Goal: Task Accomplishment & Management: Manage account settings

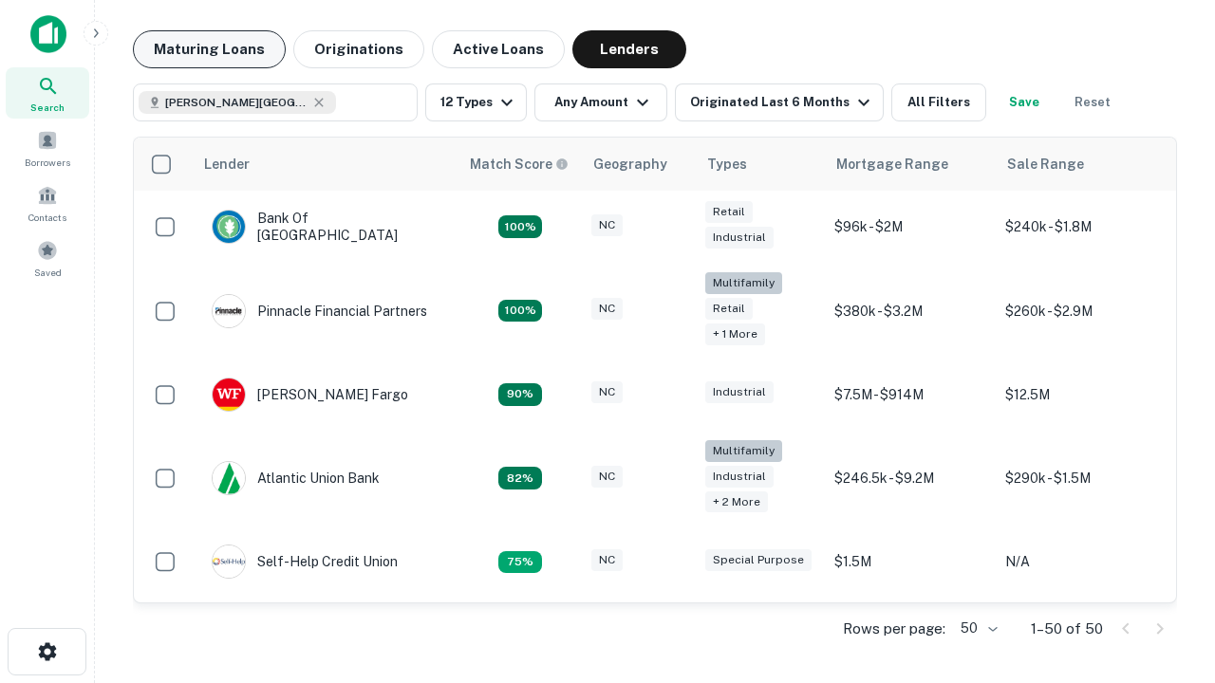
click at [209, 49] on button "Maturing Loans" at bounding box center [209, 49] width 153 height 38
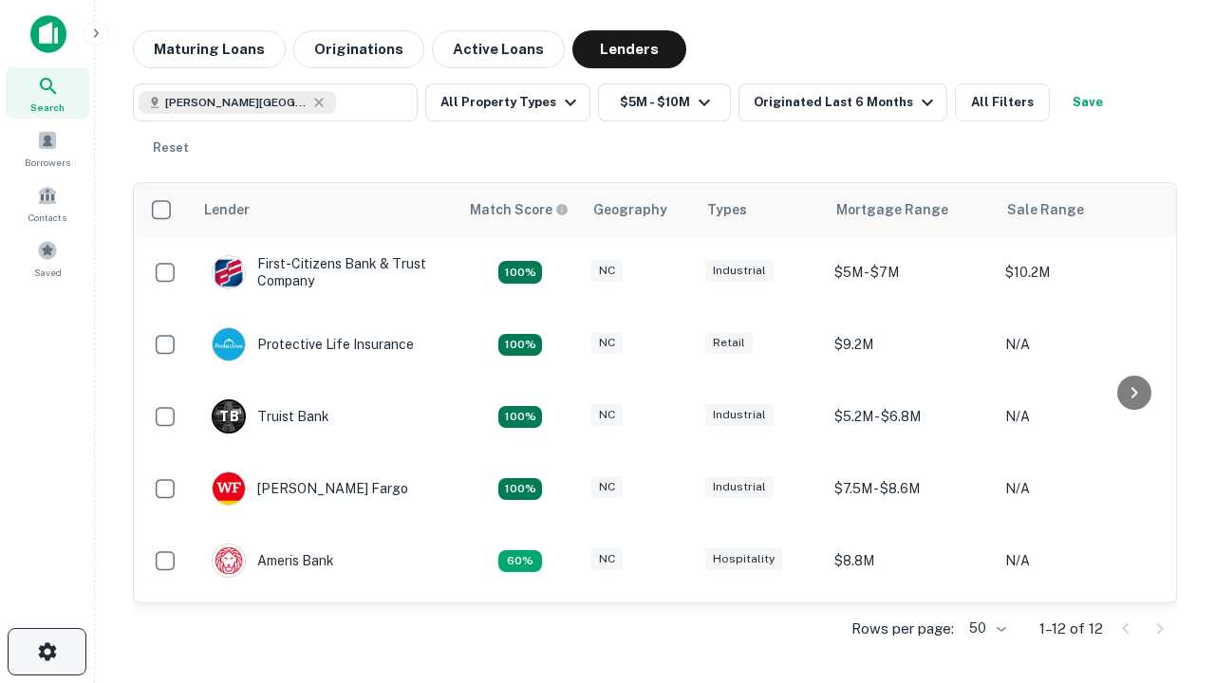
click at [47, 652] on icon "button" at bounding box center [47, 652] width 23 height 23
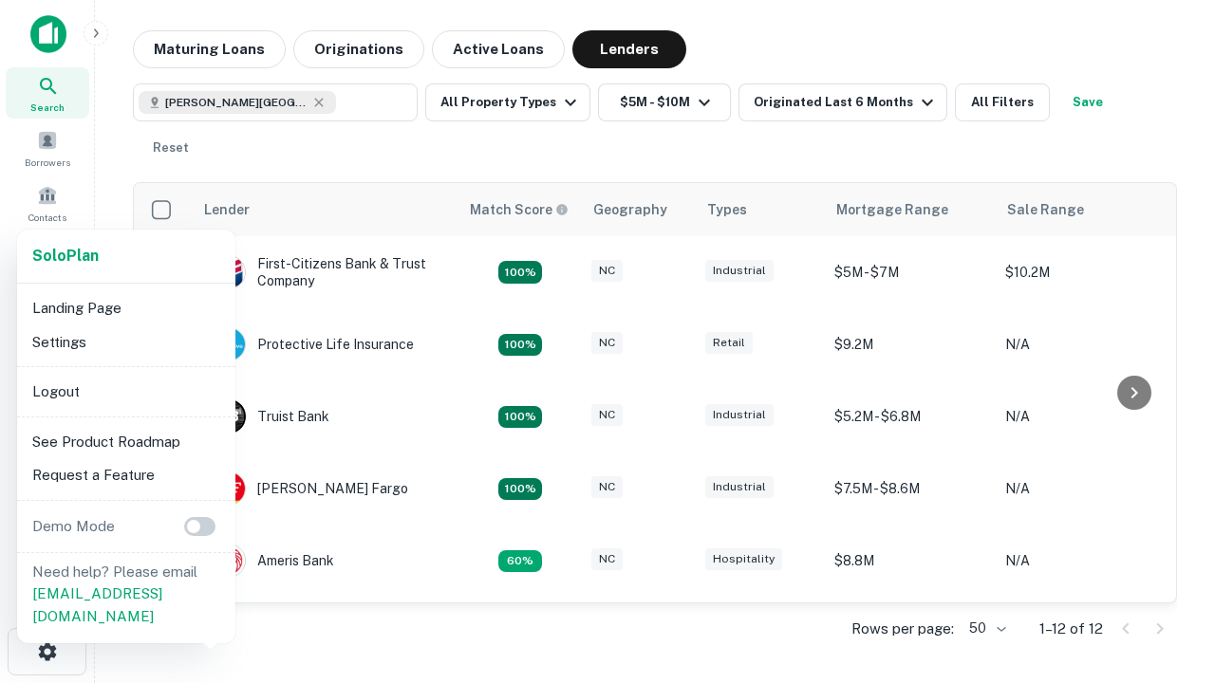
click at [125, 391] on li "Logout" at bounding box center [126, 392] width 203 height 34
